Goal: Find specific page/section: Find specific page/section

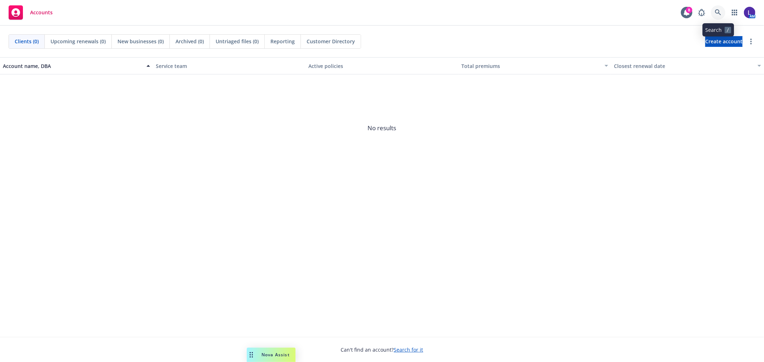
click at [718, 11] on icon at bounding box center [718, 12] width 6 height 6
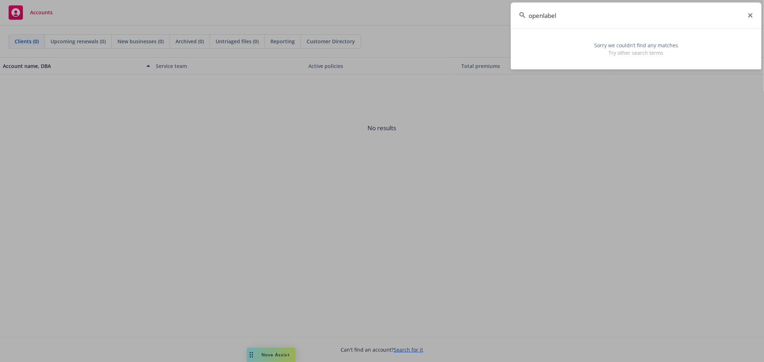
type input "openlabel"
